Goal: Task Accomplishment & Management: Use online tool/utility

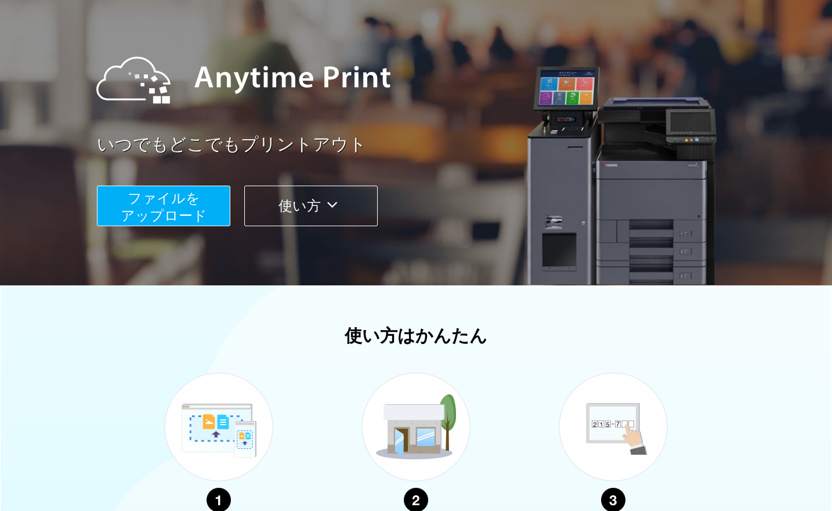
scroll to position [174, 0]
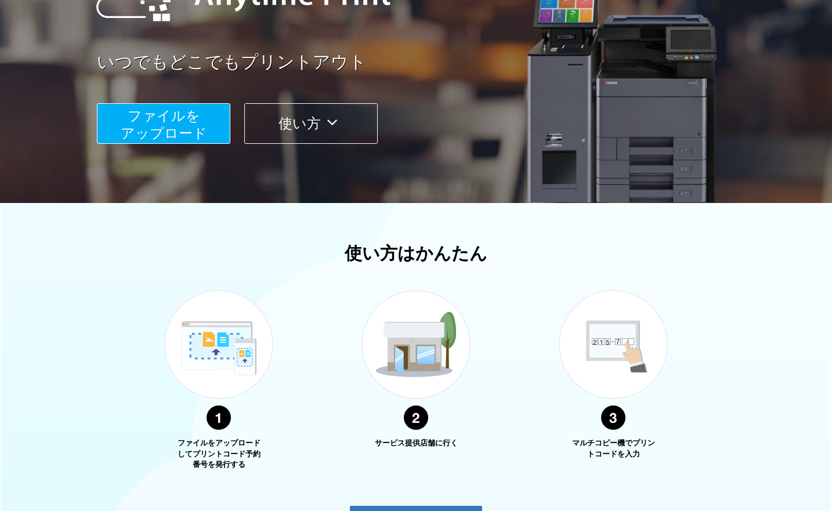
click at [153, 124] on span "ファイルを ​​アップロード" at bounding box center [164, 124] width 86 height 33
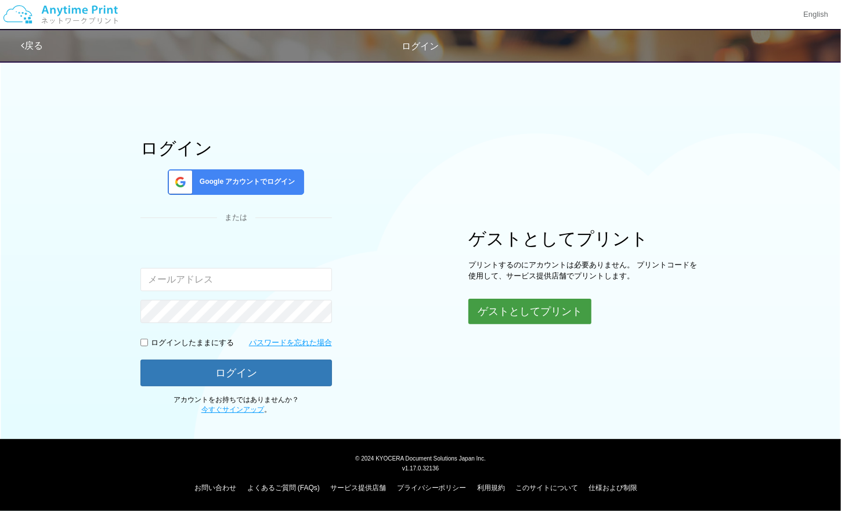
click at [566, 304] on button "ゲストとしてプリント" at bounding box center [529, 312] width 123 height 26
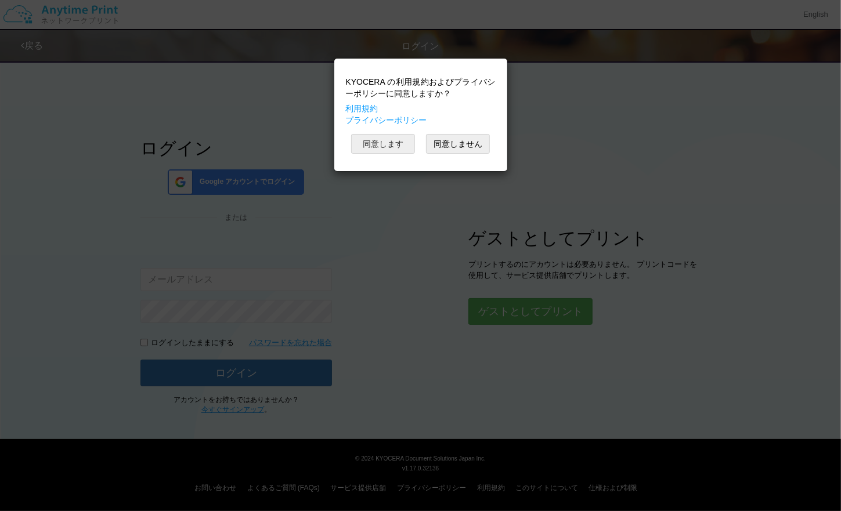
click at [383, 145] on button "同意します" at bounding box center [383, 144] width 64 height 20
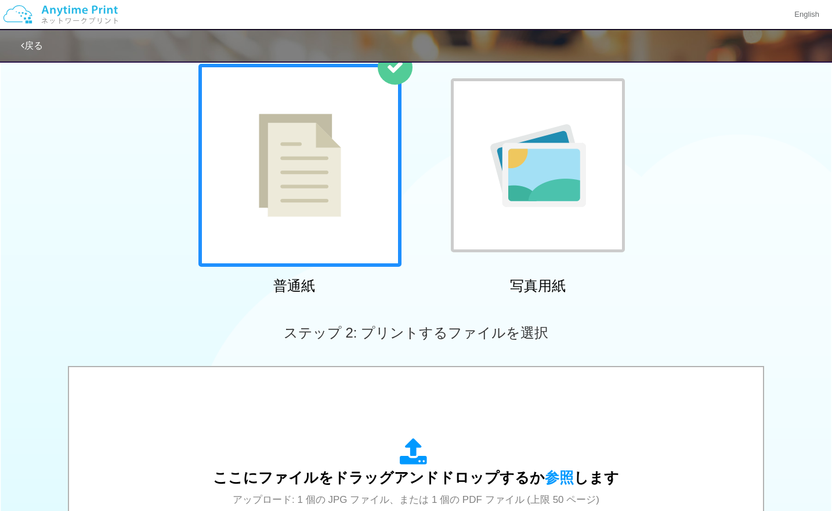
scroll to position [283, 0]
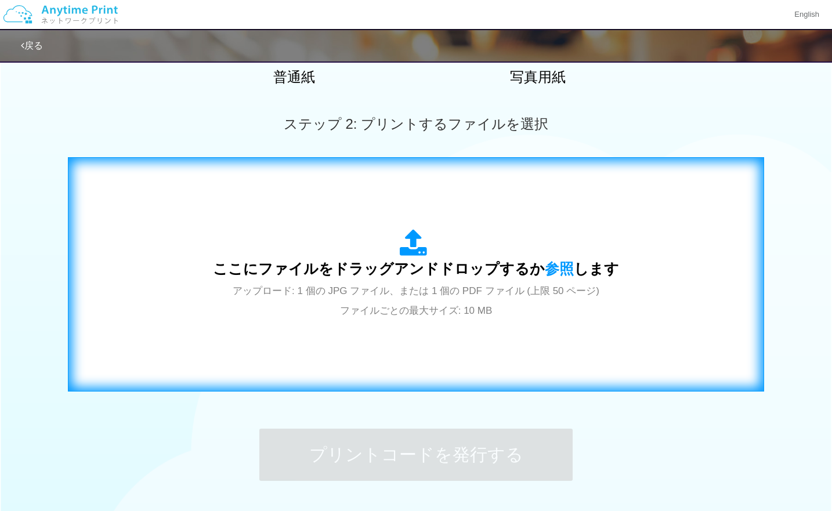
click at [508, 302] on div "ここにファイルをドラッグアンドドロップするか 参照 します アップロード: 1 個の JPG ファイル、または 1 個の PDF ファイル (上限 50 ペー…" at bounding box center [416, 274] width 406 height 90
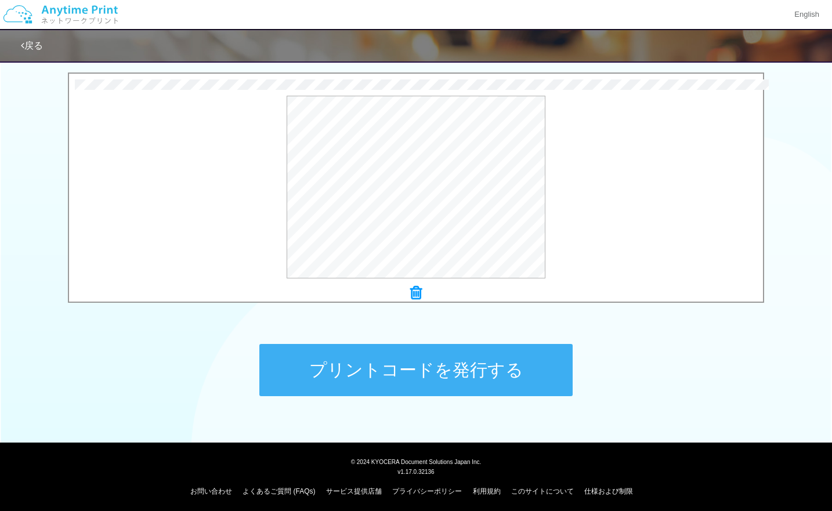
scroll to position [371, 0]
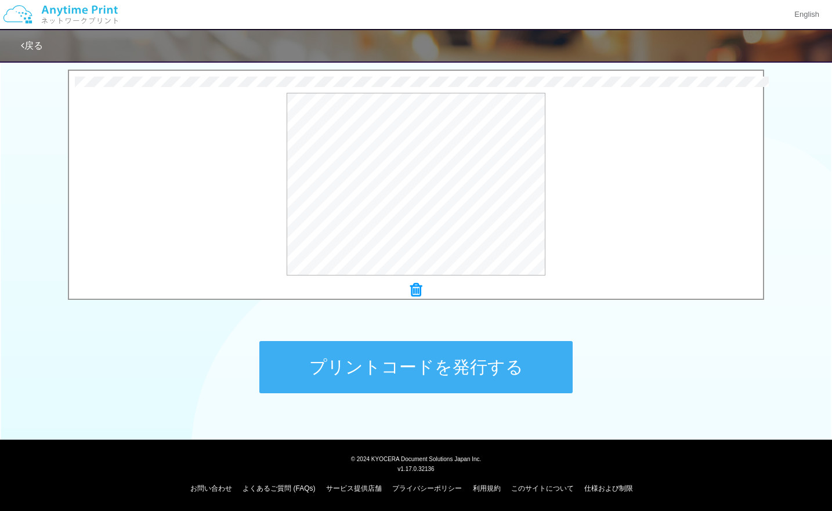
click at [356, 377] on button "プリントコードを発行する" at bounding box center [415, 367] width 313 height 52
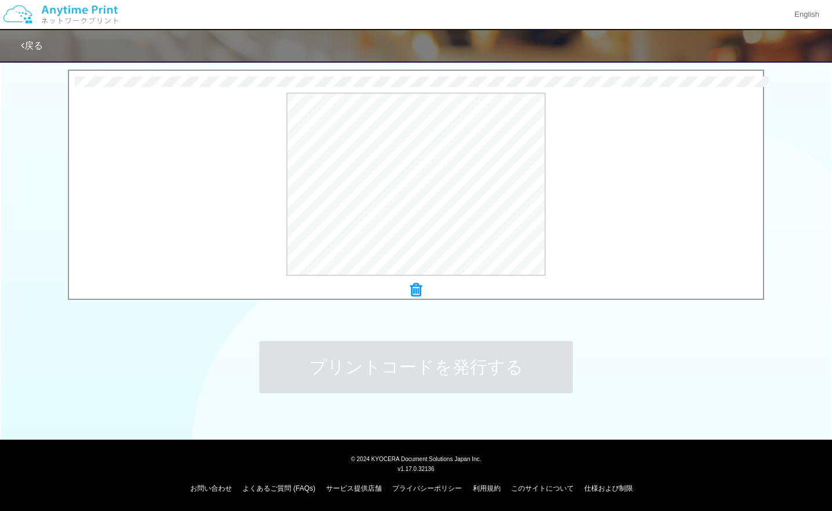
scroll to position [0, 0]
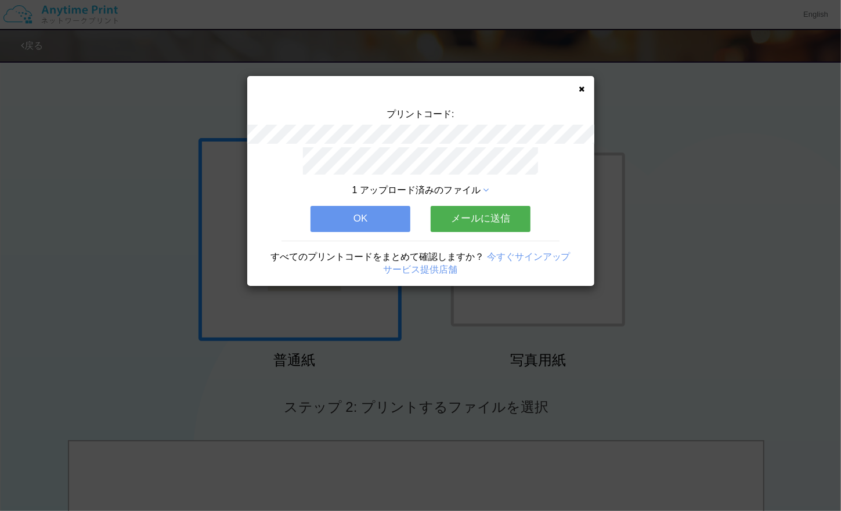
click at [584, 93] on div "プリントコード: 1 アップロード済みのファイル OK メールに送信 すべてのプリントコードをまとめて確認しますか？ 今すぐサインアップ サービス提供店舗" at bounding box center [420, 181] width 347 height 210
click at [737, 121] on div "プリントコード: 1 アップロード済みのファイル OK メールに送信 すべてのプリントコードをまとめて確認しますか？ 今すぐサインアップ サービス提供店舗" at bounding box center [420, 255] width 841 height 511
click at [581, 83] on div "プリントコード: 1 アップロード済みのファイル OK メールに送信 すべてのプリントコードをまとめて確認しますか？ 今すぐサインアップ サービス提供店舗" at bounding box center [420, 181] width 347 height 210
click at [367, 220] on button "OK" at bounding box center [360, 219] width 100 height 26
